Goal: Information Seeking & Learning: Find specific fact

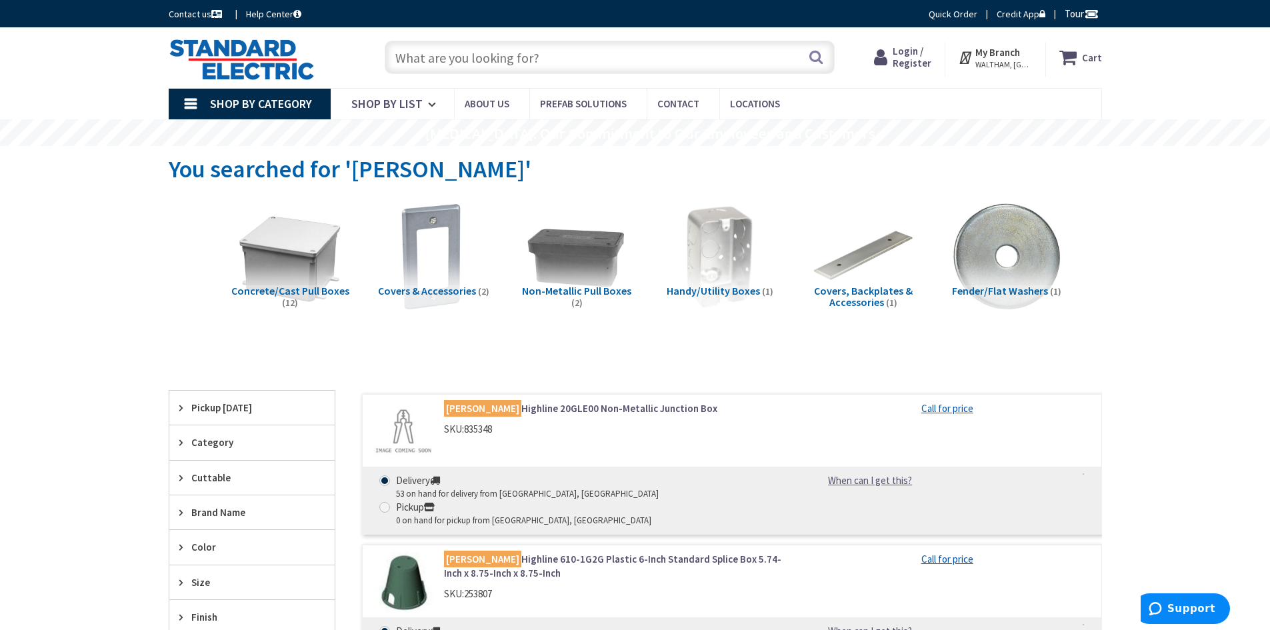
click at [913, 52] on span "Login / Register" at bounding box center [912, 57] width 39 height 25
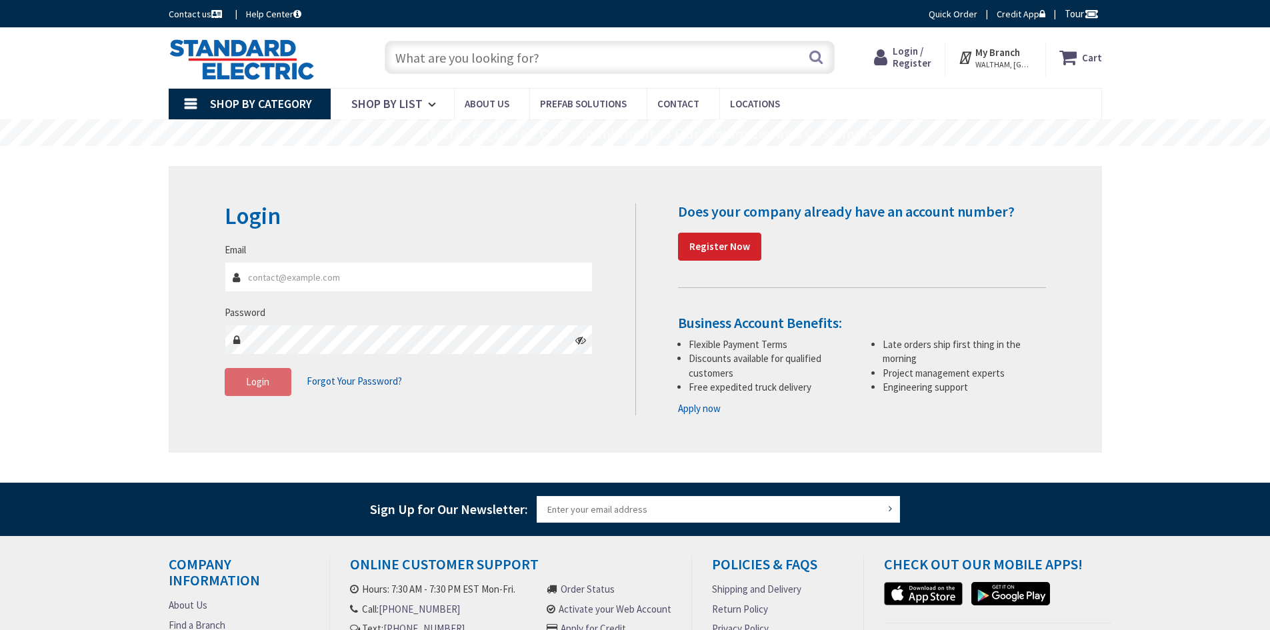
click at [254, 275] on input "Email" at bounding box center [409, 277] width 369 height 30
type input "kla"
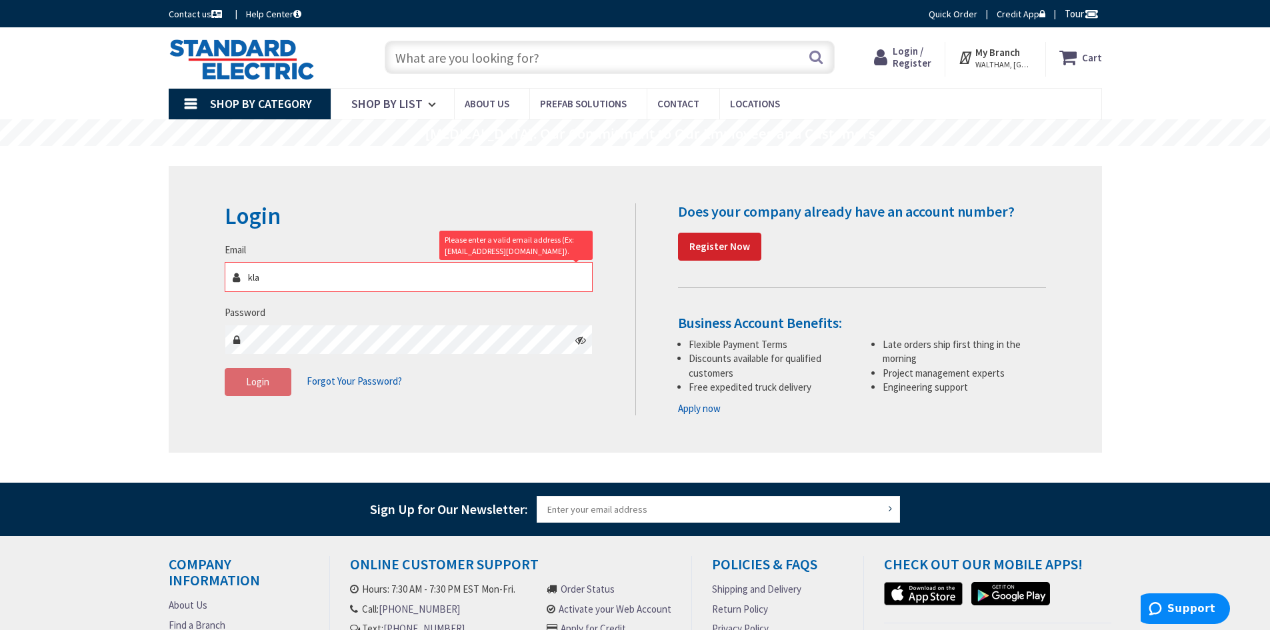
type input "[GEOGRAPHIC_DATA], [GEOGRAPHIC_DATA]"
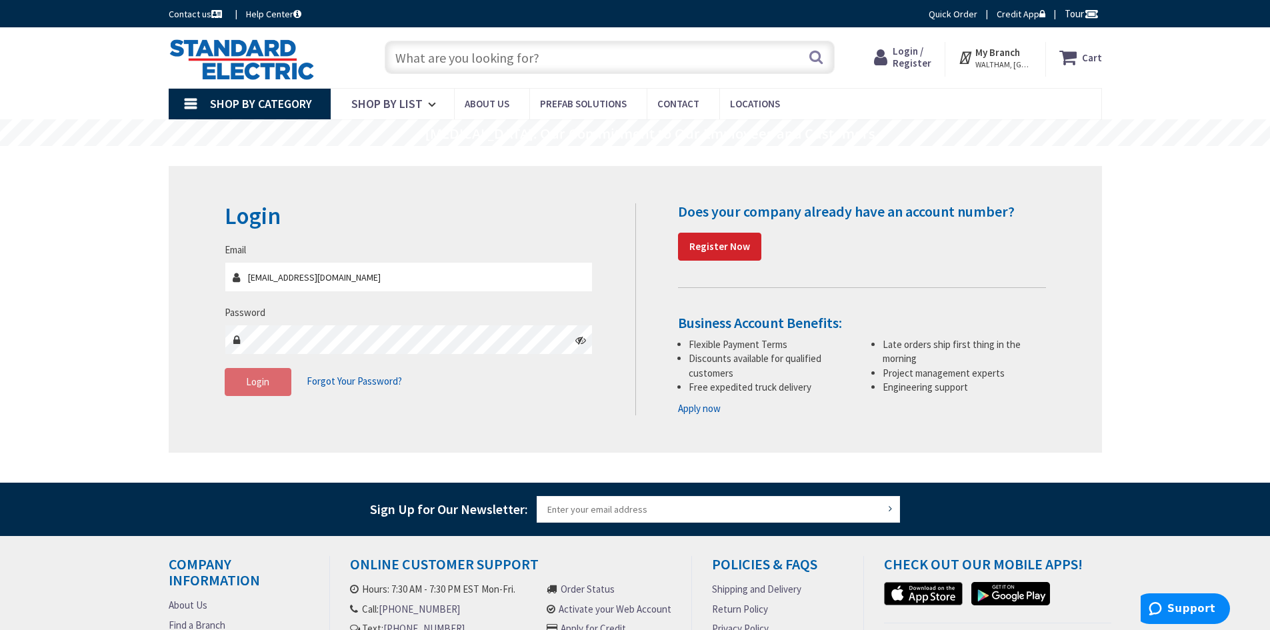
type input "[EMAIL_ADDRESS][DOMAIN_NAME]"
click at [251, 378] on span "Login" at bounding box center [257, 381] width 23 height 13
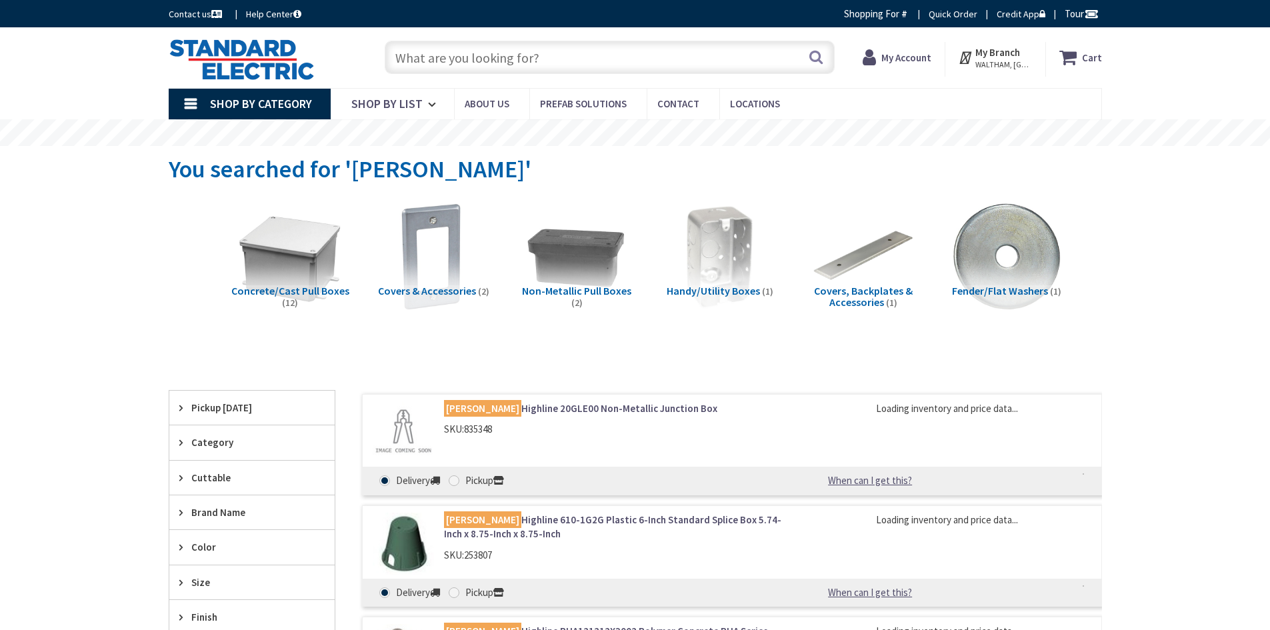
click at [467, 62] on input "text" at bounding box center [610, 57] width 450 height 33
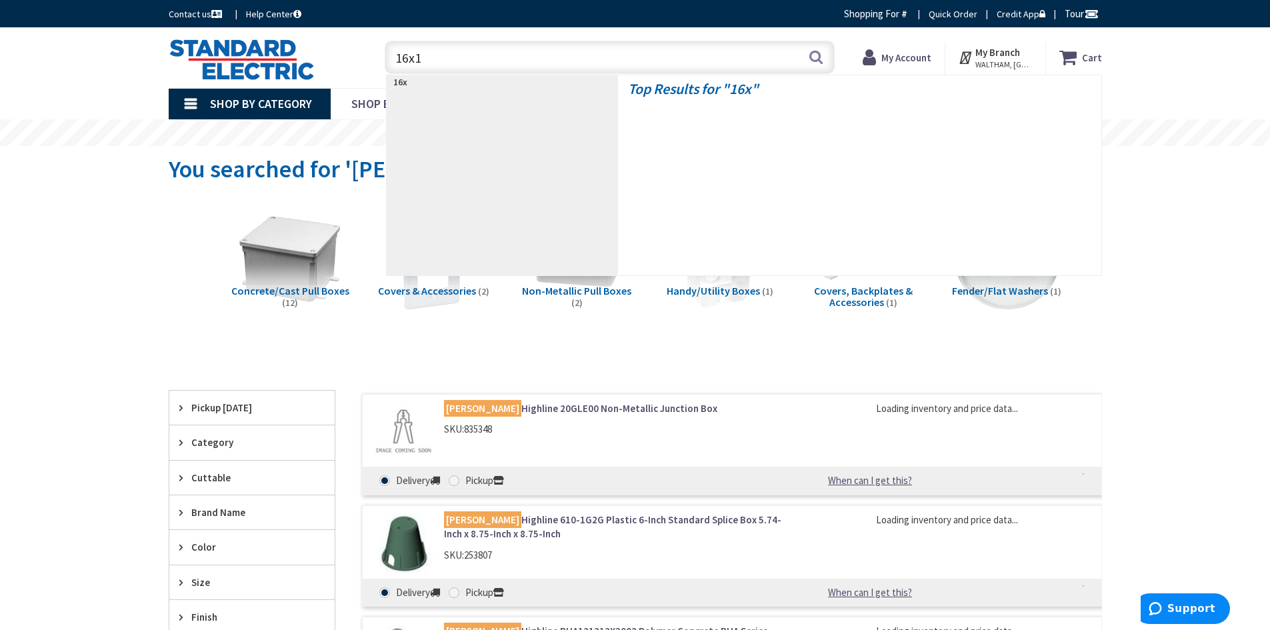
type input "16x16"
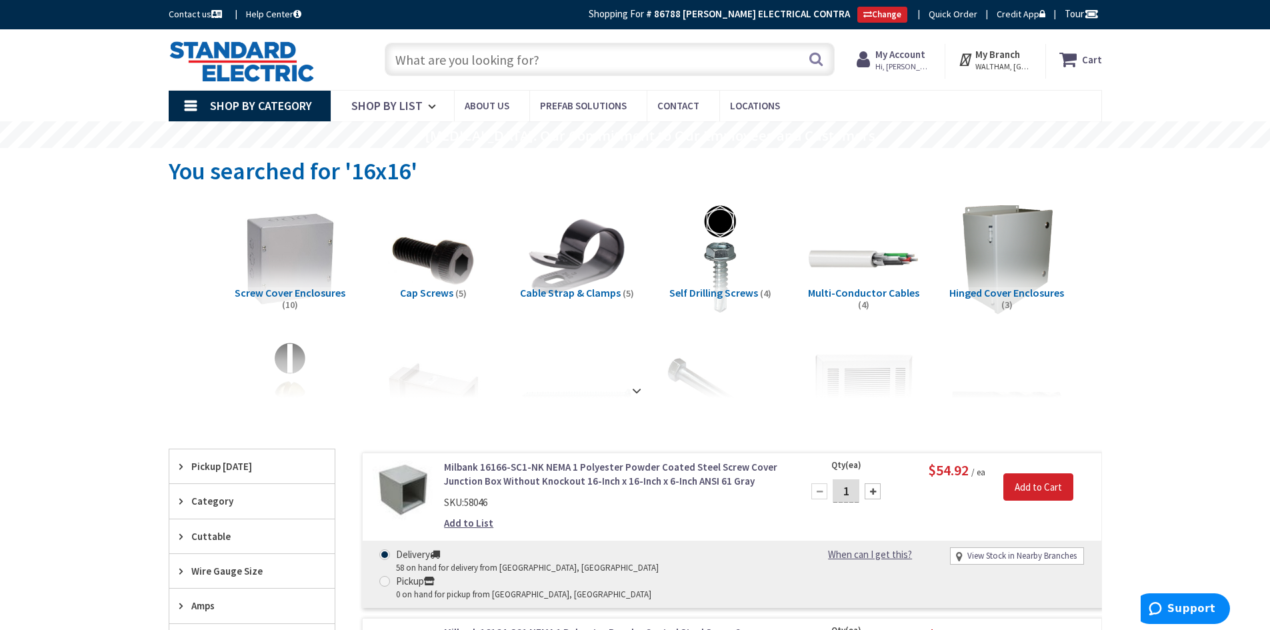
click at [414, 47] on input "text" at bounding box center [610, 59] width 450 height 33
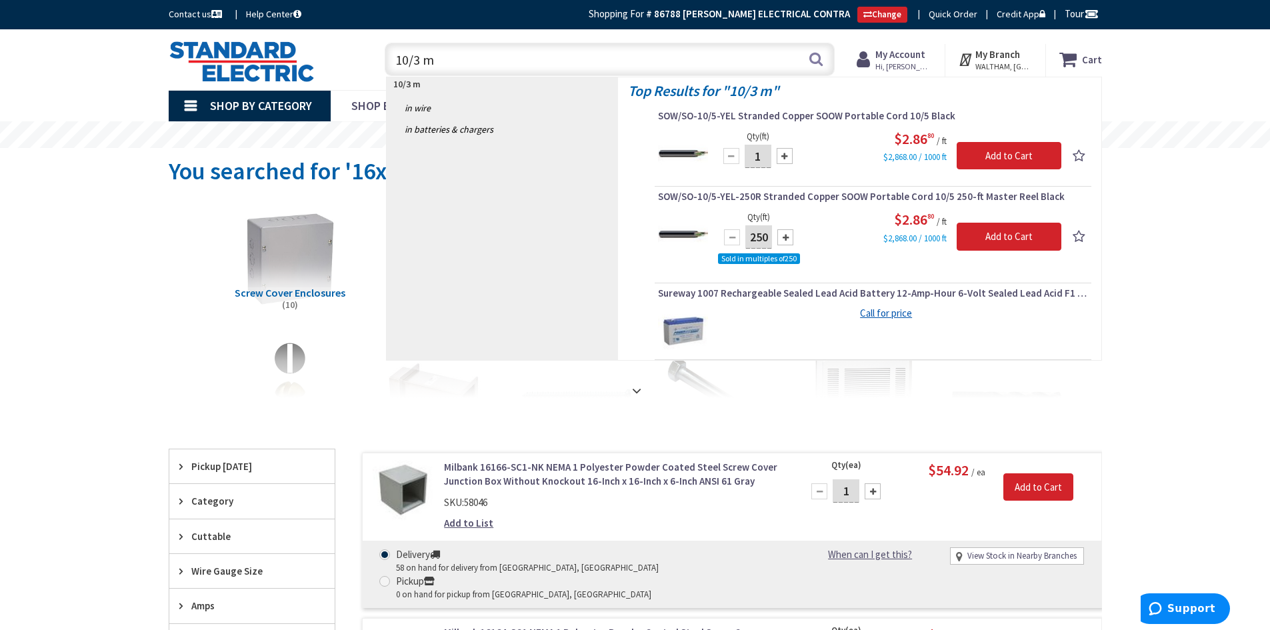
type input "10/3 mc"
